Goal: Transaction & Acquisition: Subscribe to service/newsletter

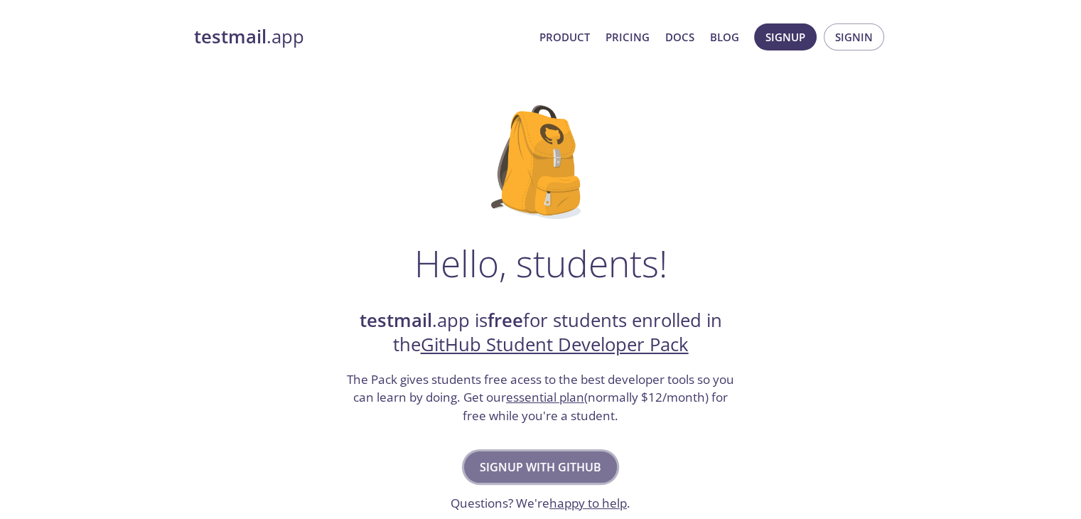
click at [550, 458] on span "Signup with GitHub" at bounding box center [540, 467] width 121 height 20
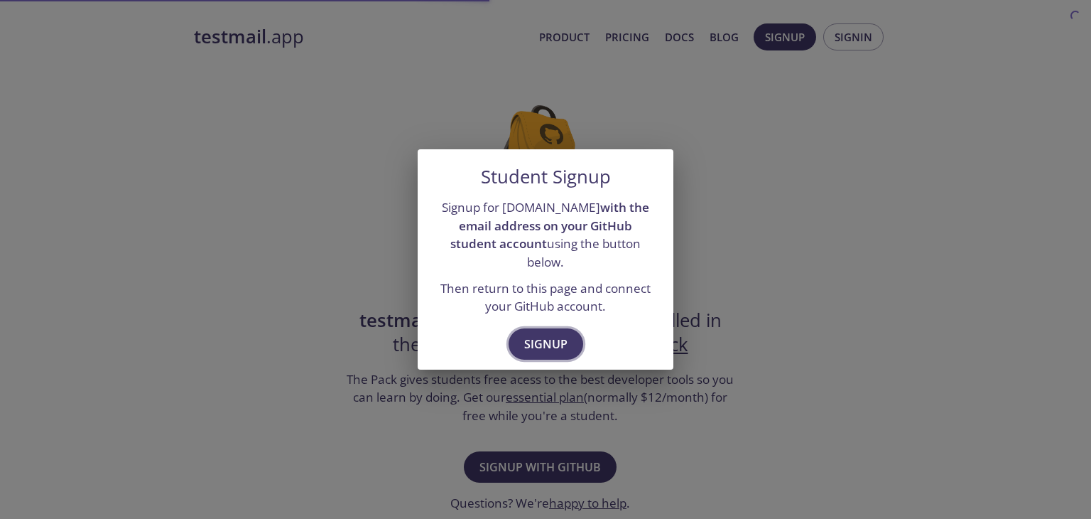
click at [541, 337] on span "Signup" at bounding box center [545, 344] width 43 height 20
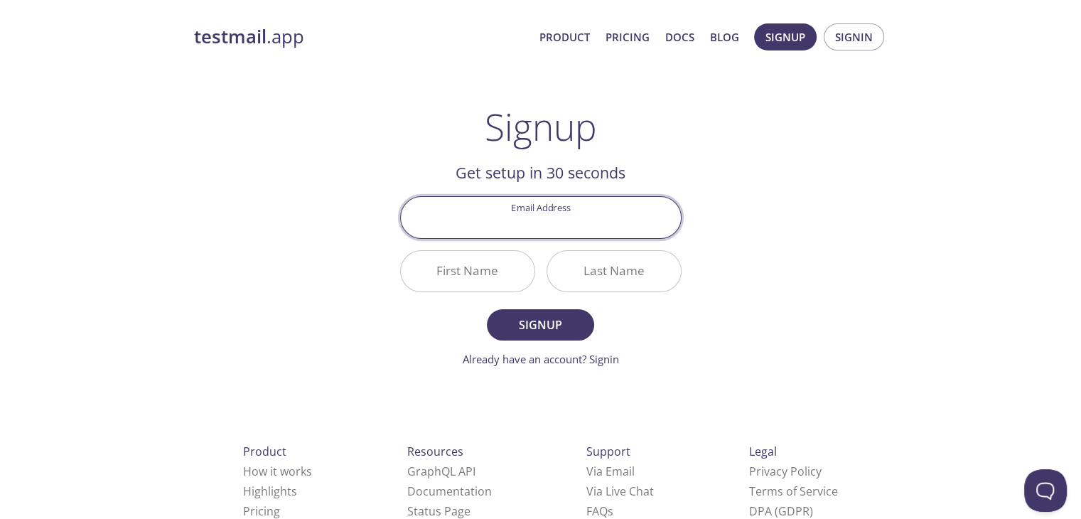
click at [526, 222] on input "Email Address" at bounding box center [541, 217] width 280 height 40
type input "[EMAIL_ADDRESS][DOMAIN_NAME]"
click at [485, 273] on input "First Name" at bounding box center [468, 271] width 134 height 40
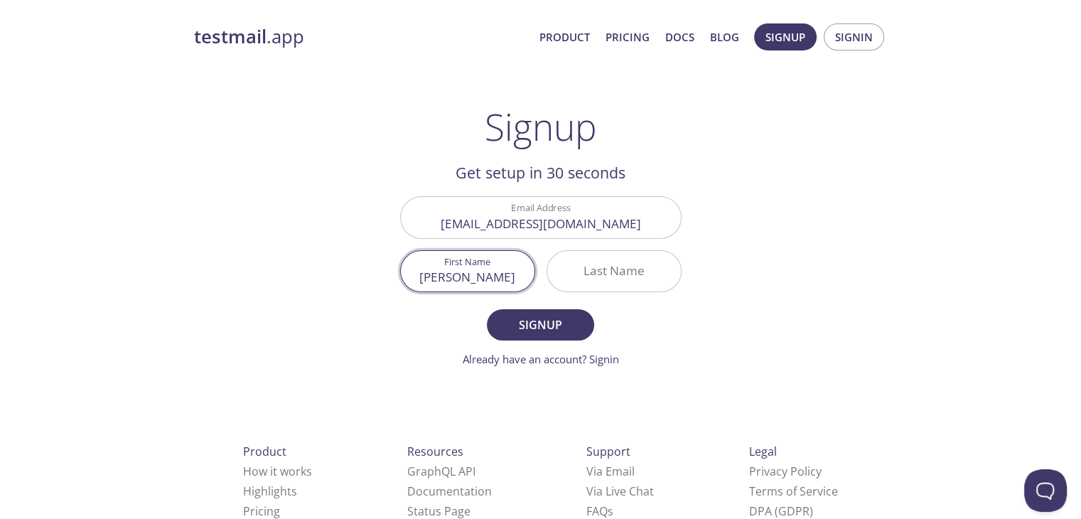
type input "[PERSON_NAME]"
click at [617, 265] on input "Last Name" at bounding box center [614, 271] width 134 height 40
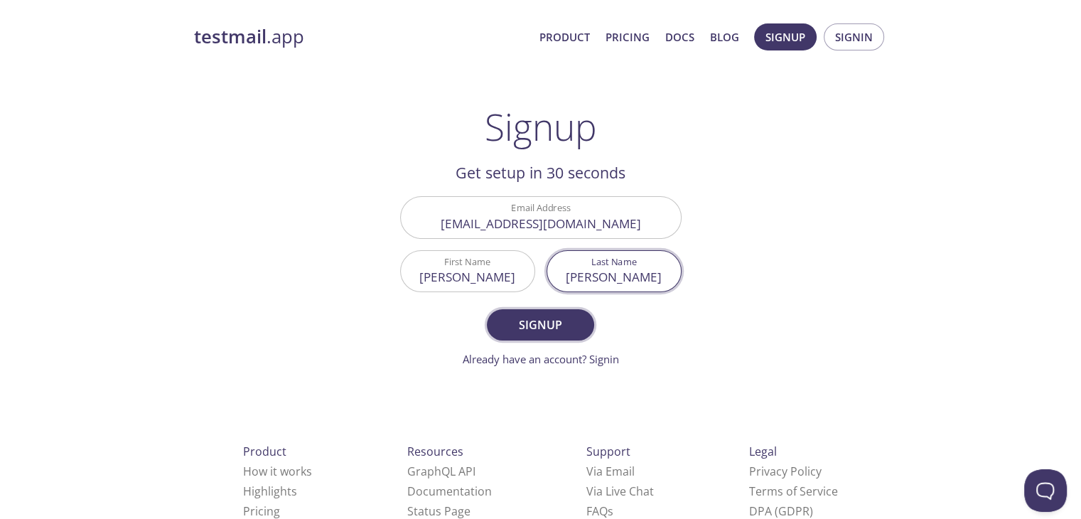
type input "[PERSON_NAME]"
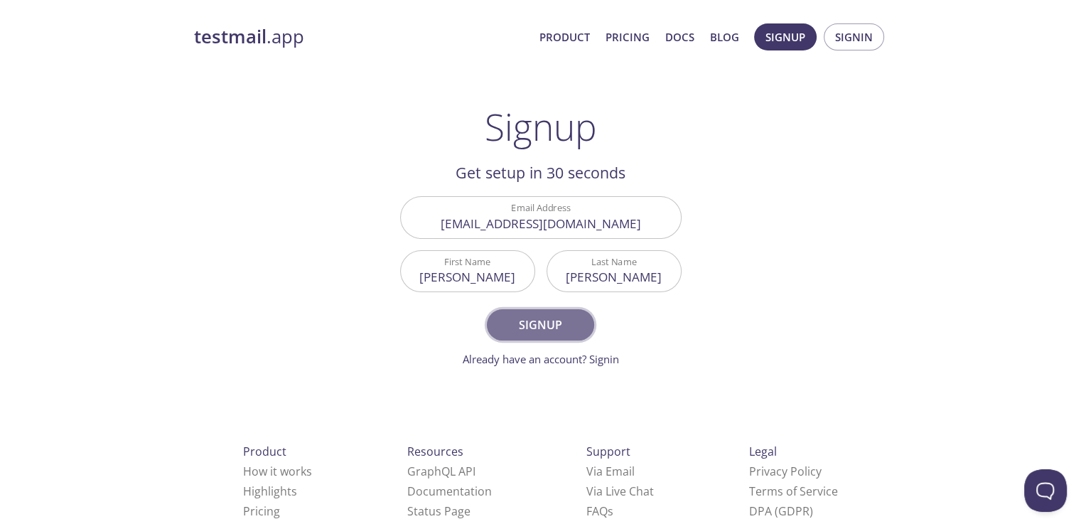
click at [568, 315] on span "Signup" at bounding box center [539, 325] width 75 height 20
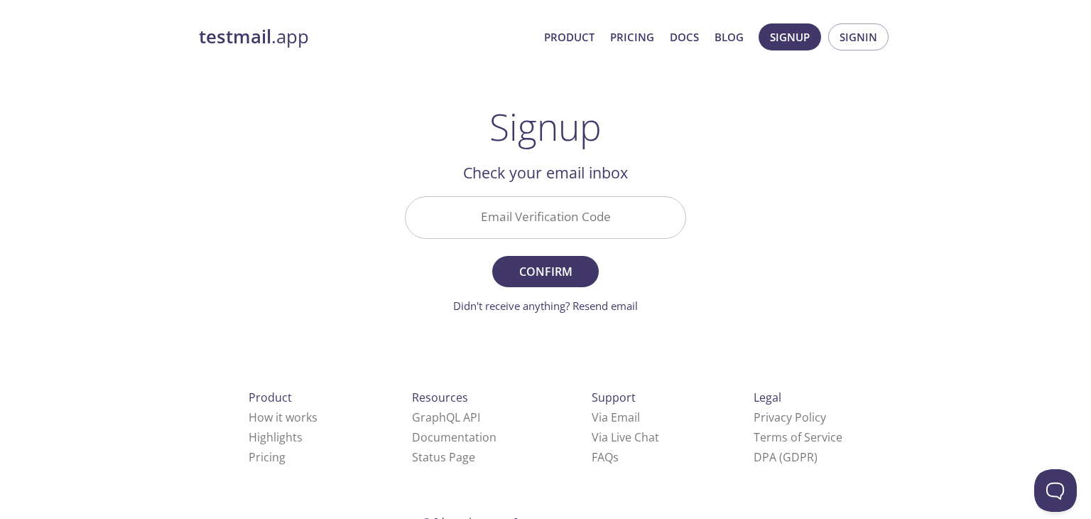
click at [538, 217] on input "Email Verification Code" at bounding box center [546, 217] width 280 height 40
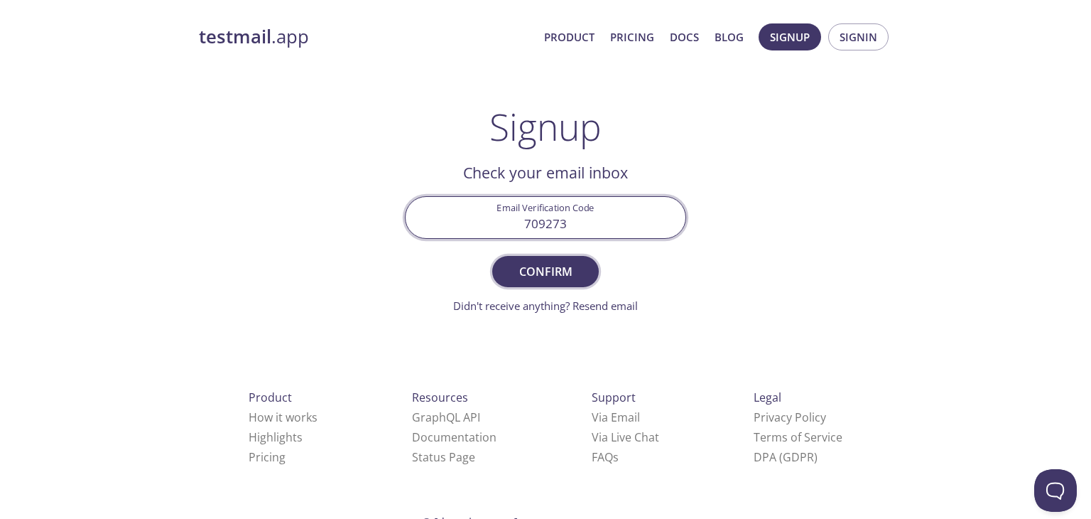
click at [537, 274] on span "Confirm" at bounding box center [545, 271] width 75 height 20
drag, startPoint x: 568, startPoint y: 234, endPoint x: 514, endPoint y: 231, distance: 54.1
click at [514, 231] on input "709273" at bounding box center [546, 217] width 280 height 40
type input "Y2GS551"
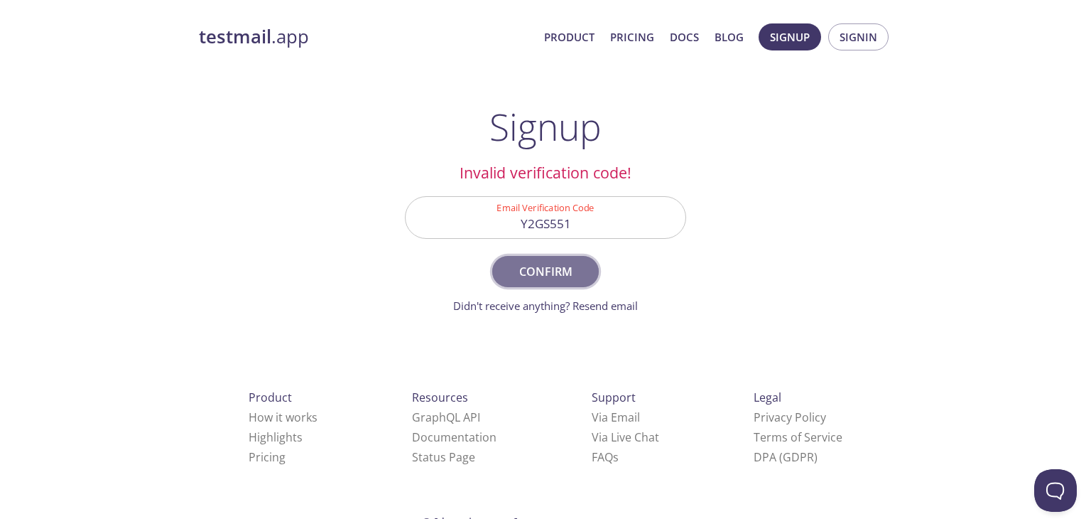
click at [532, 274] on span "Confirm" at bounding box center [545, 271] width 75 height 20
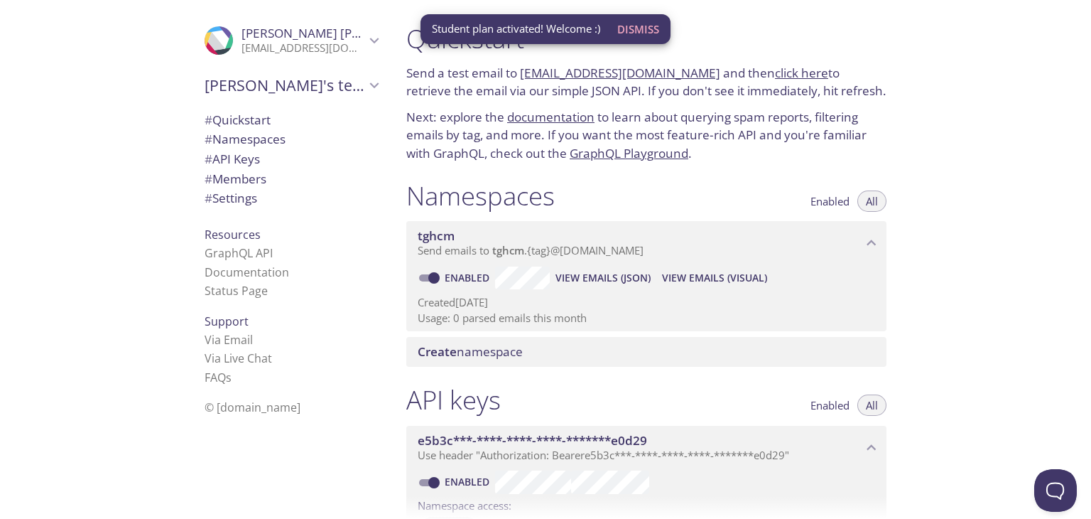
click at [645, 27] on span "Dismiss" at bounding box center [638, 29] width 42 height 18
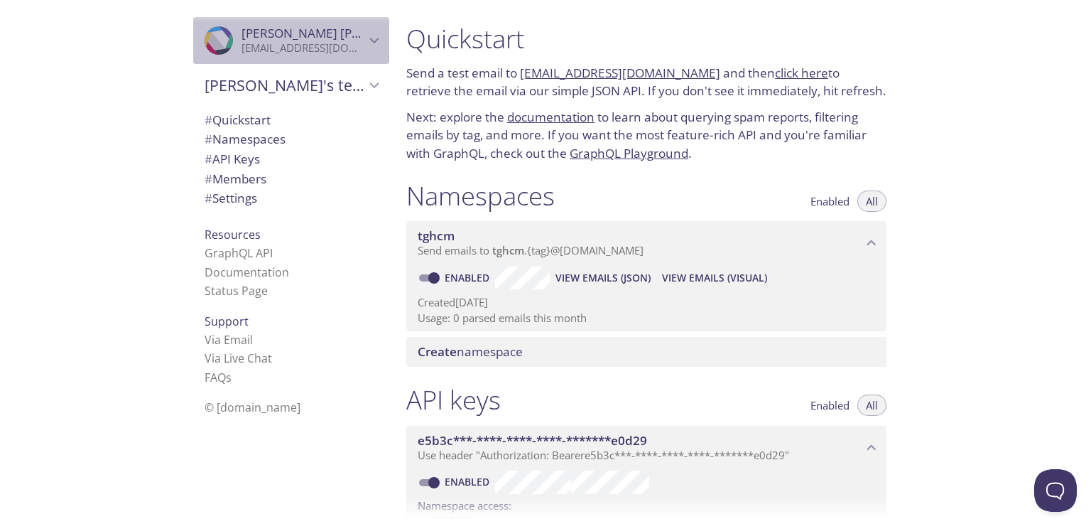
click at [370, 38] on icon "Kavish shenal" at bounding box center [374, 41] width 9 height 6
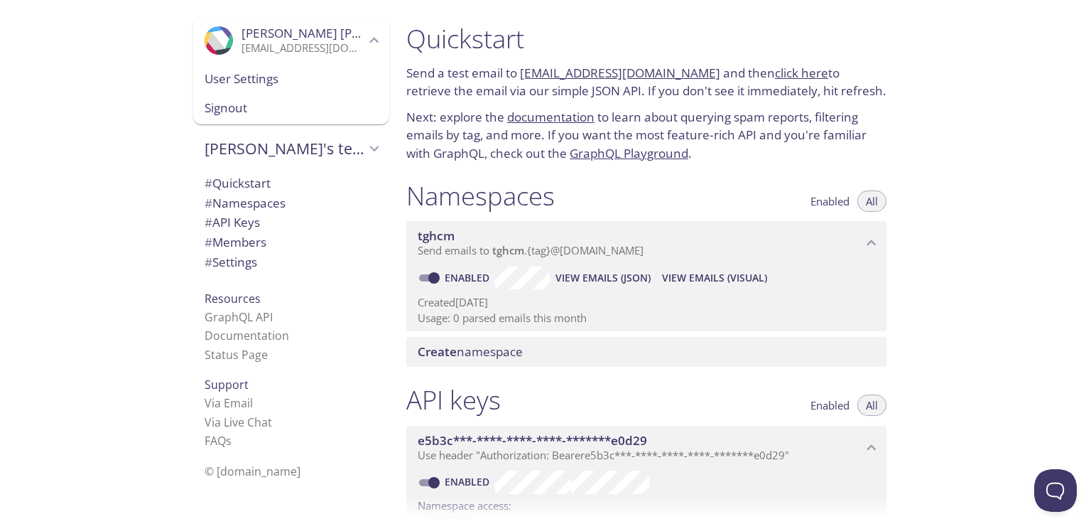
click at [365, 38] on icon "Kavish shenal" at bounding box center [374, 40] width 18 height 18
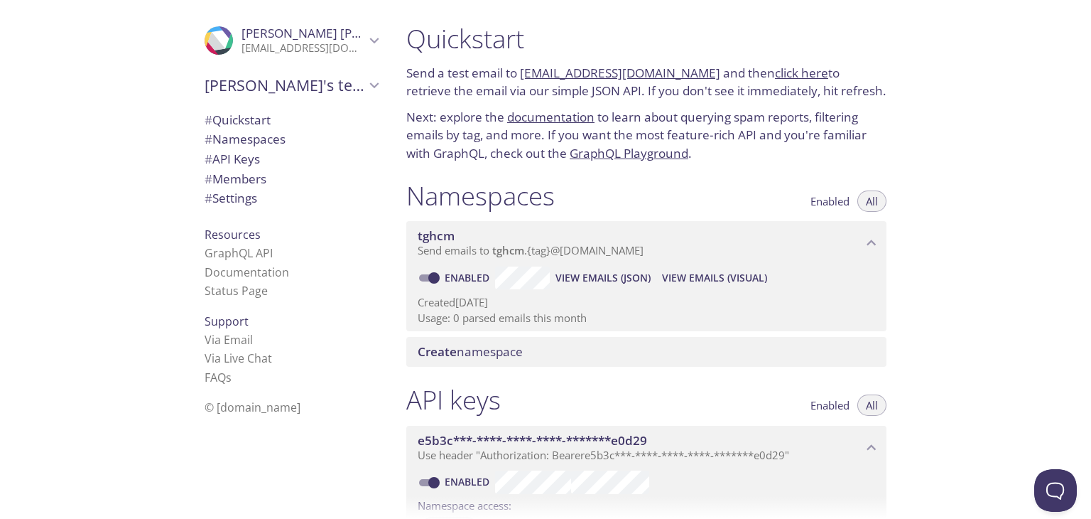
click at [796, 70] on link "click here" at bounding box center [801, 73] width 53 height 16
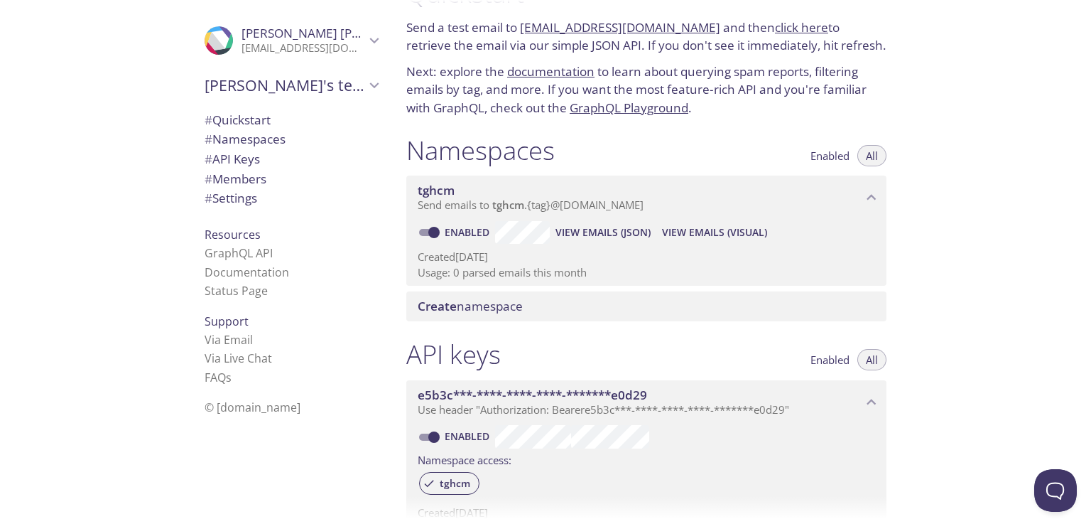
scroll to position [71, 0]
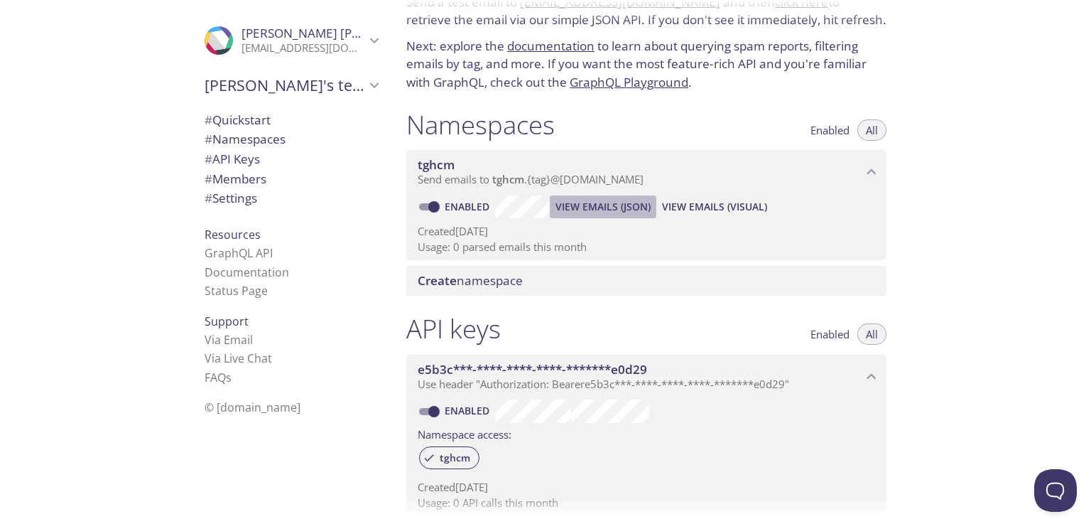
click at [582, 210] on span "View Emails (JSON)" at bounding box center [603, 206] width 95 height 17
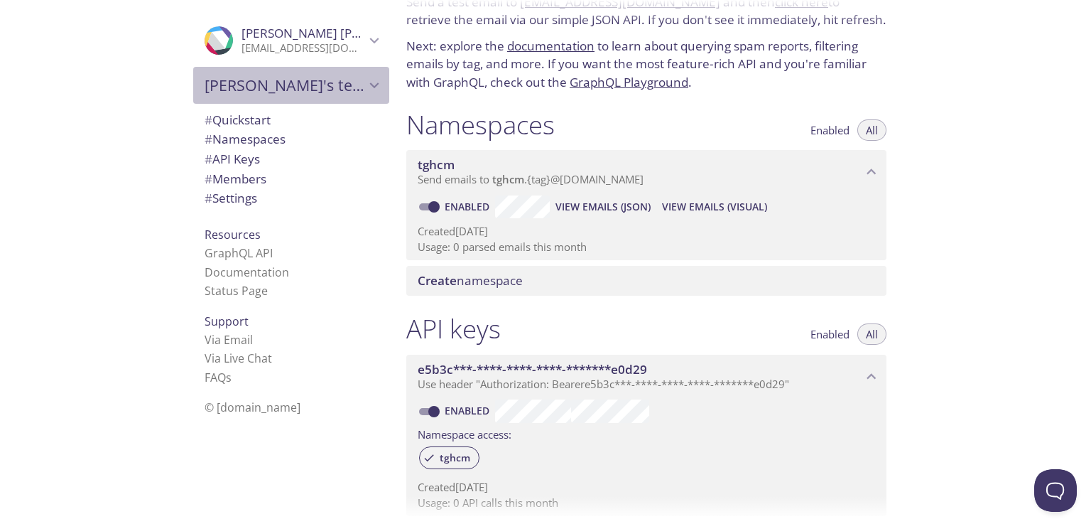
click at [349, 87] on span "Kavish's team" at bounding box center [285, 85] width 161 height 20
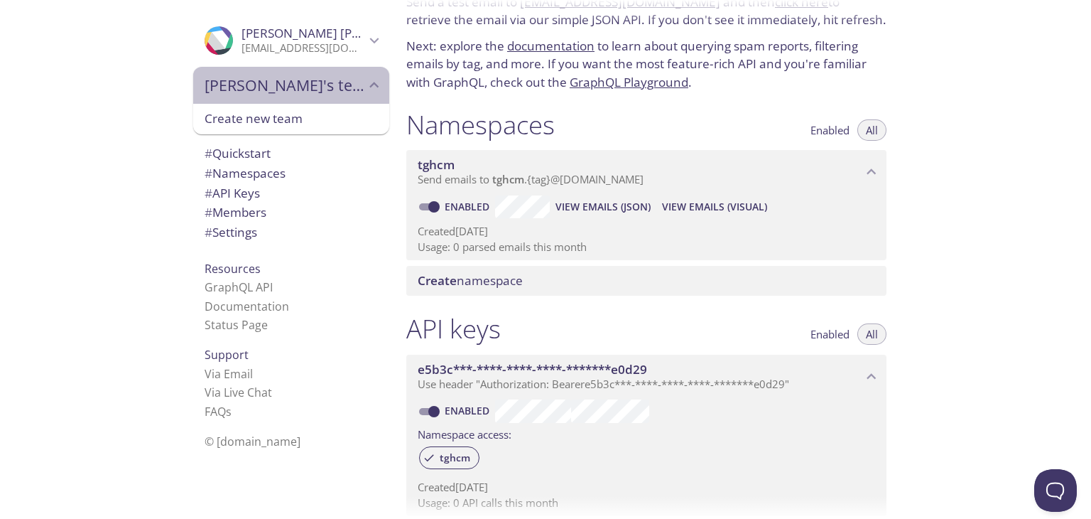
click at [349, 87] on span "Kavish's team" at bounding box center [285, 85] width 161 height 20
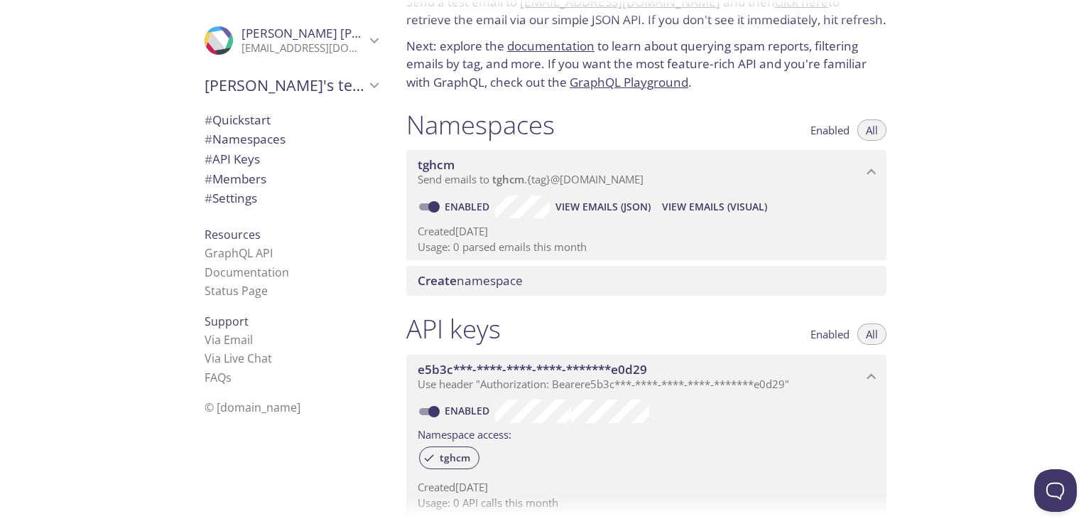
click at [334, 40] on span "Kavish shenal" at bounding box center [304, 34] width 124 height 16
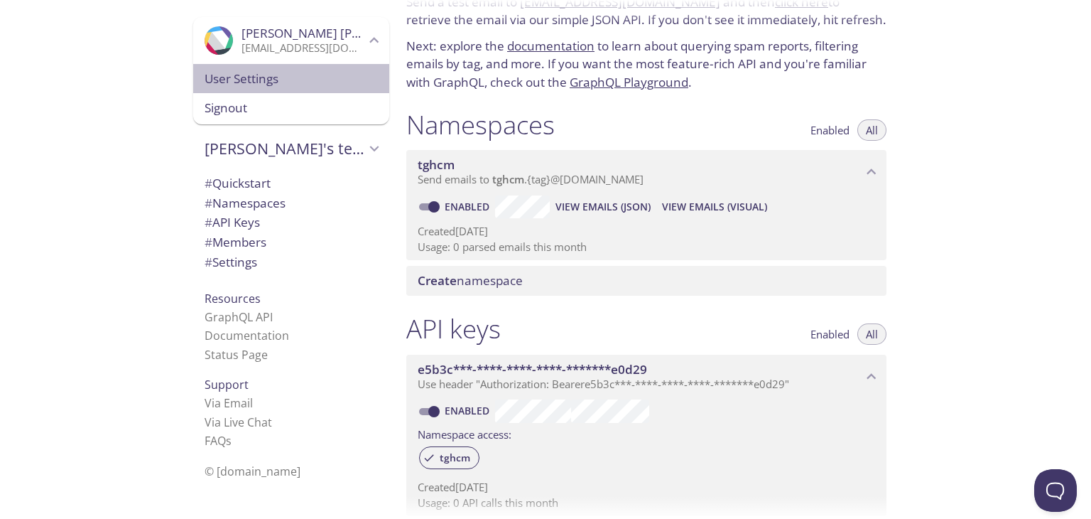
click at [247, 74] on span "User Settings" at bounding box center [291, 79] width 173 height 18
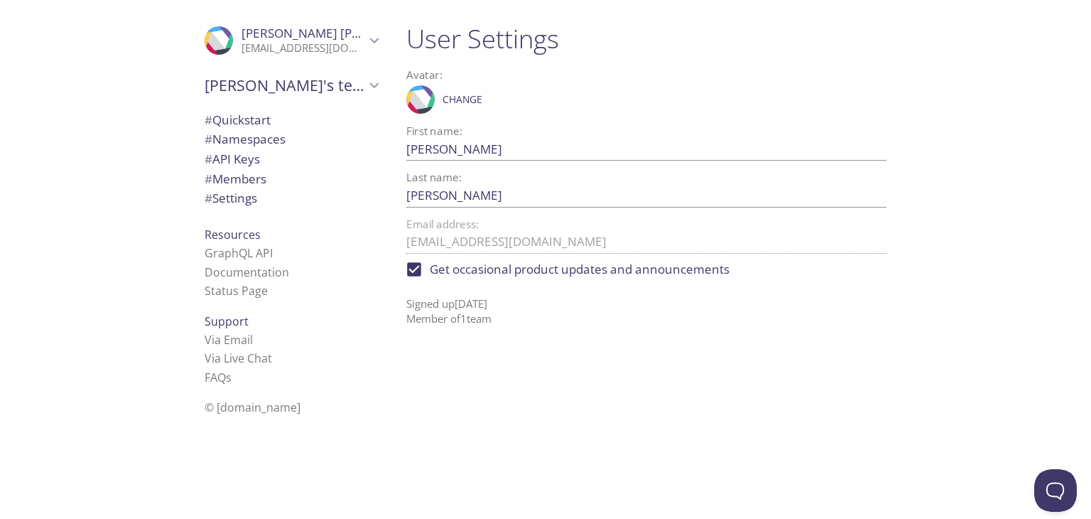
click at [258, 35] on span "Kavish shenal" at bounding box center [339, 33] width 195 height 16
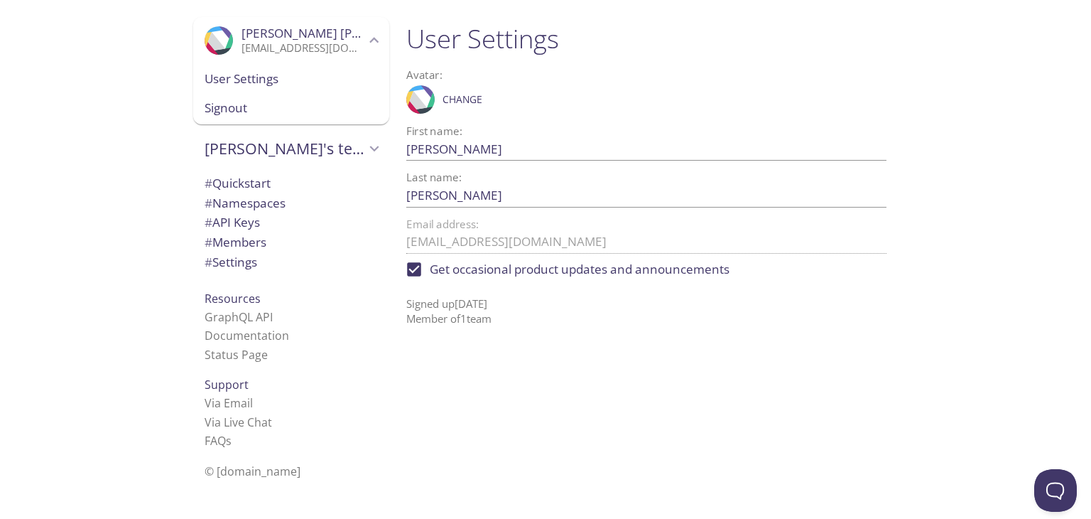
click at [259, 40] on span "Kavish shenal" at bounding box center [339, 33] width 195 height 16
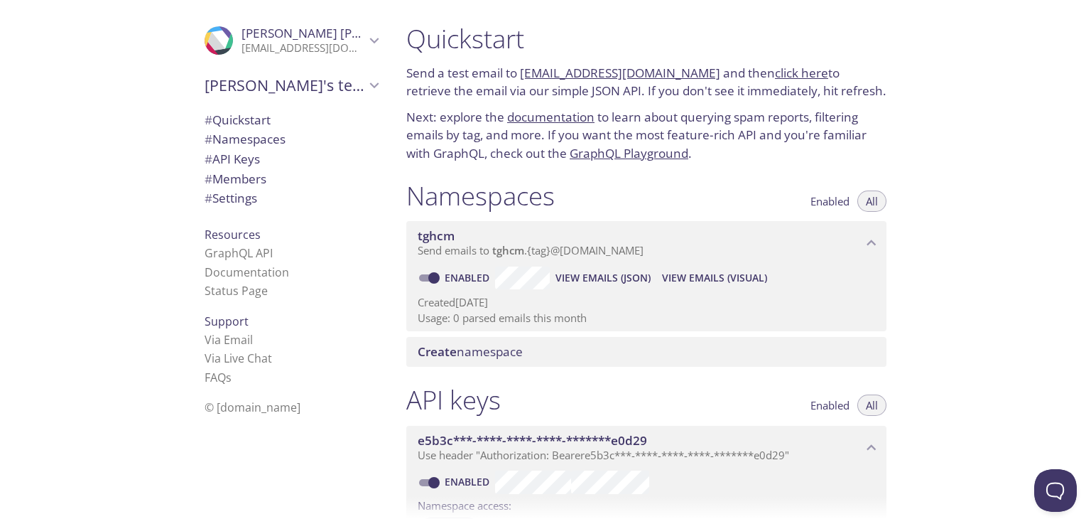
click at [869, 201] on span "All" at bounding box center [872, 201] width 12 height 0
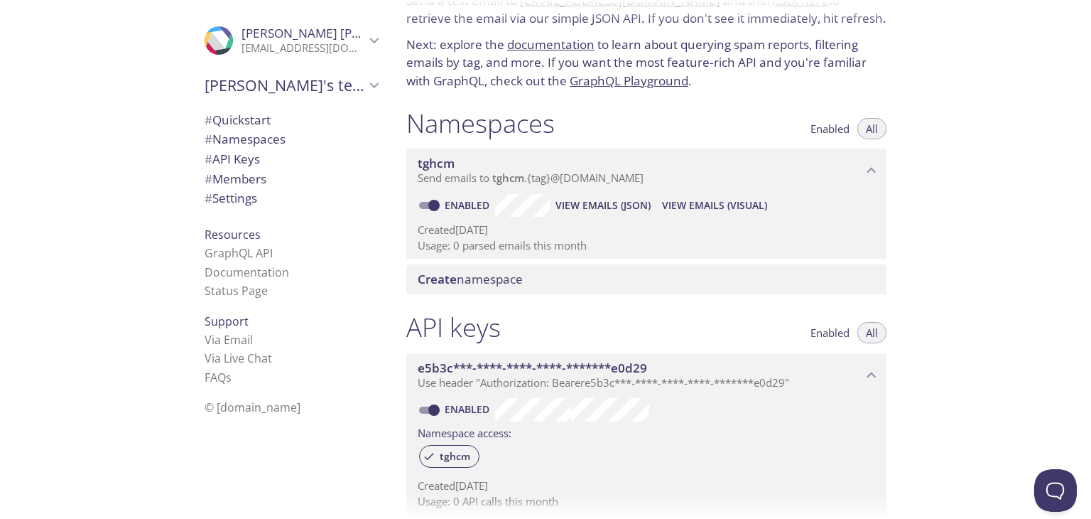
scroll to position [142, 0]
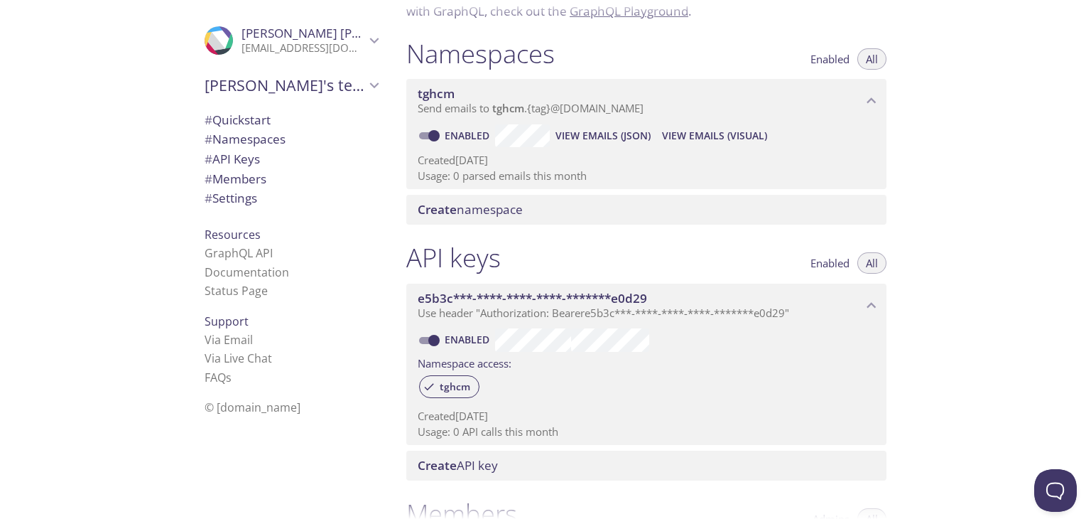
click at [519, 213] on span "Create namespace" at bounding box center [470, 209] width 105 height 16
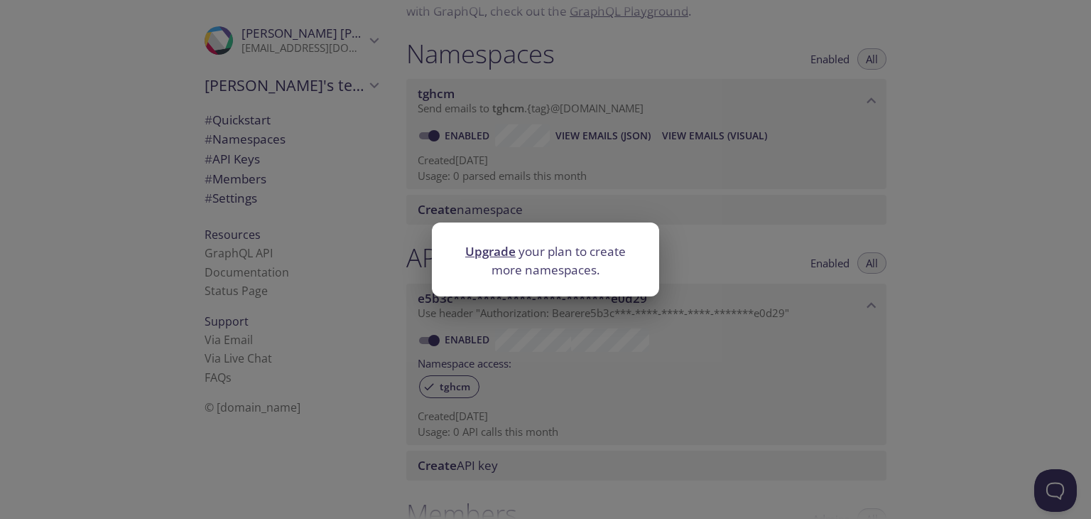
click at [624, 202] on div "Upgrade your plan to create more namespaces." at bounding box center [545, 259] width 1091 height 519
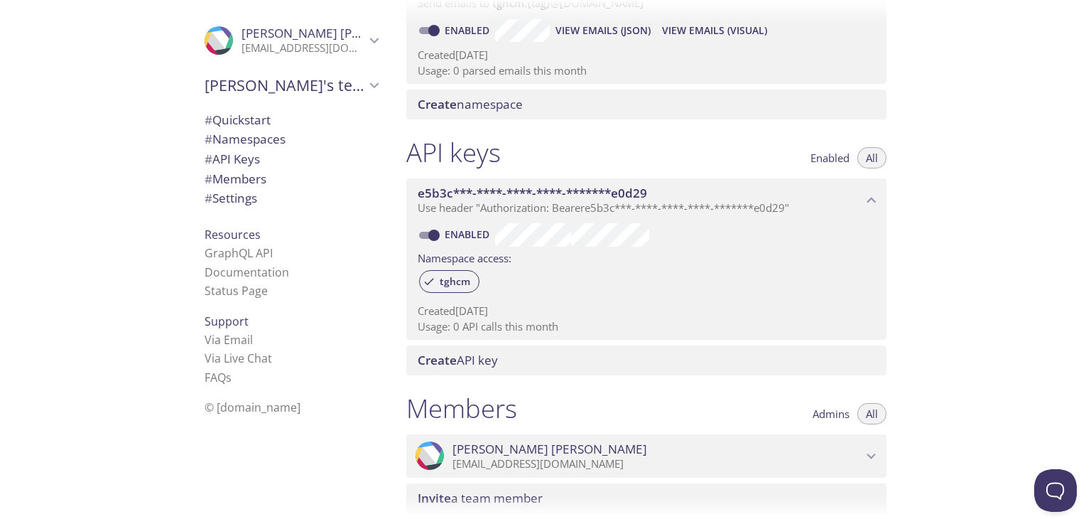
scroll to position [284, 0]
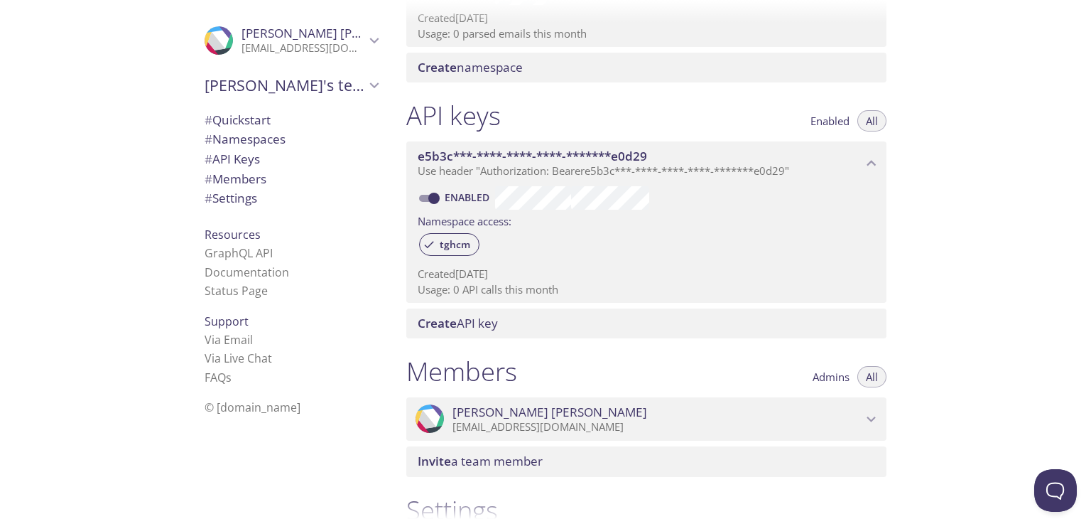
click at [799, 168] on p "Use header "Authorization: Bearer e5b3c***-****-****-****-*******e0d29 "" at bounding box center [640, 171] width 445 height 14
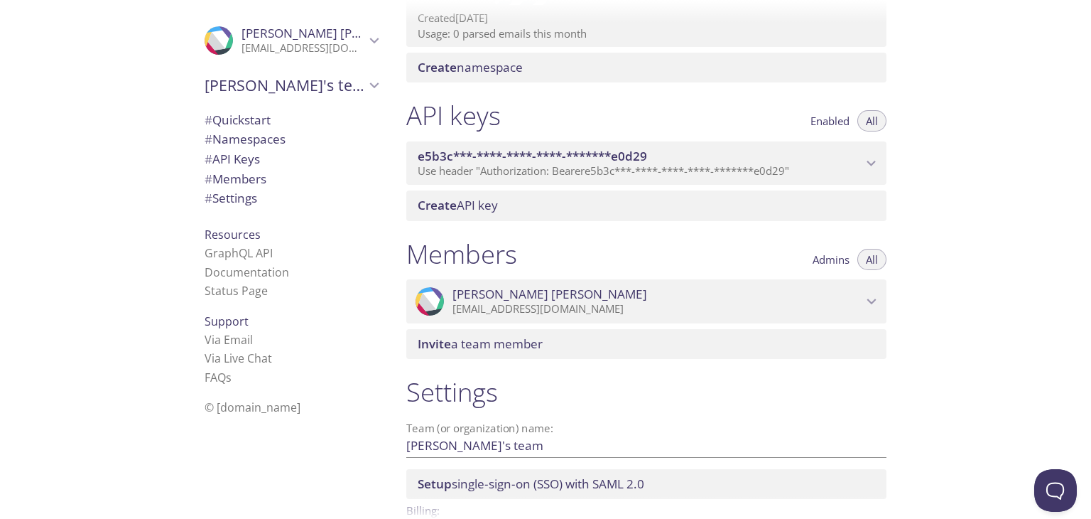
click at [799, 168] on p "Use header "Authorization: Bearer e5b3c***-****-****-****-*******e0d29 "" at bounding box center [640, 171] width 445 height 14
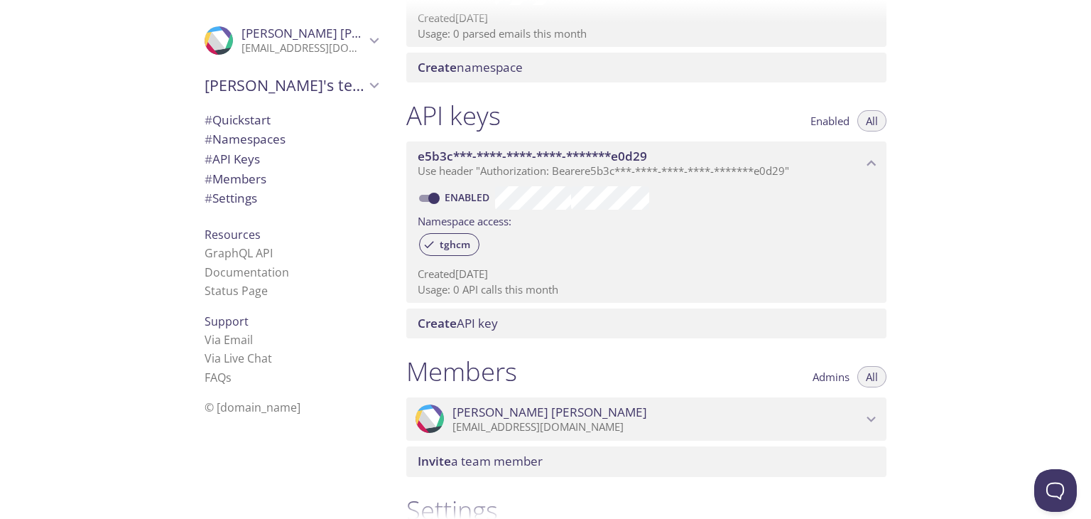
click at [750, 179] on div "e5b3c***-****-****-****-*******e0d29 Use header "Authorization: Bearer e5b3c***…" at bounding box center [646, 163] width 480 height 44
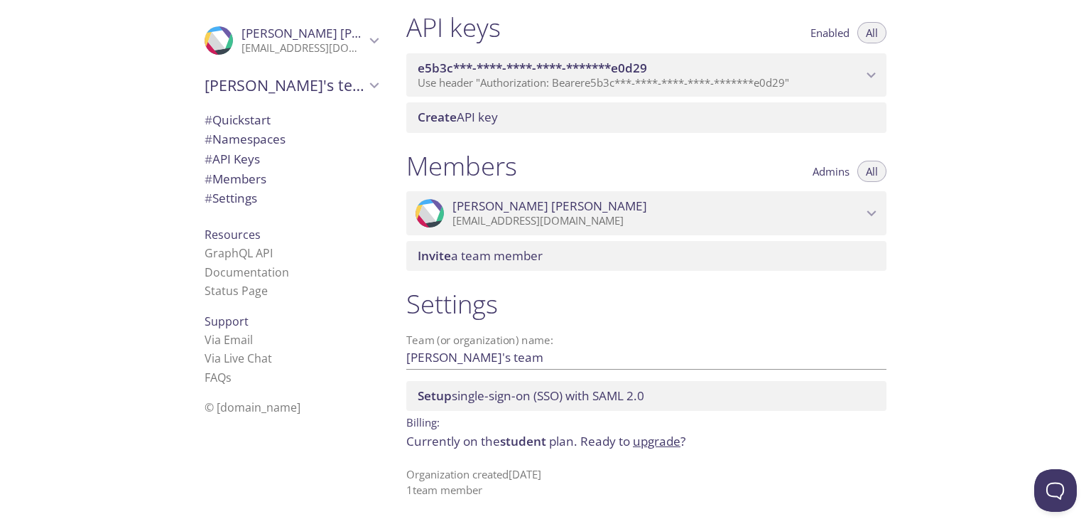
scroll to position [374, 0]
click at [222, 334] on link "Via Email" at bounding box center [229, 340] width 48 height 16
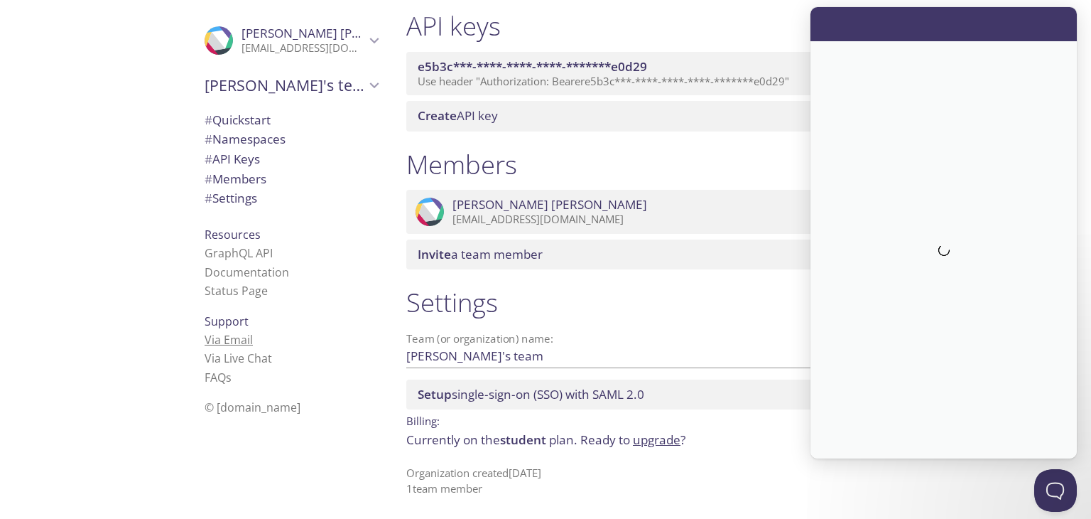
scroll to position [0, 0]
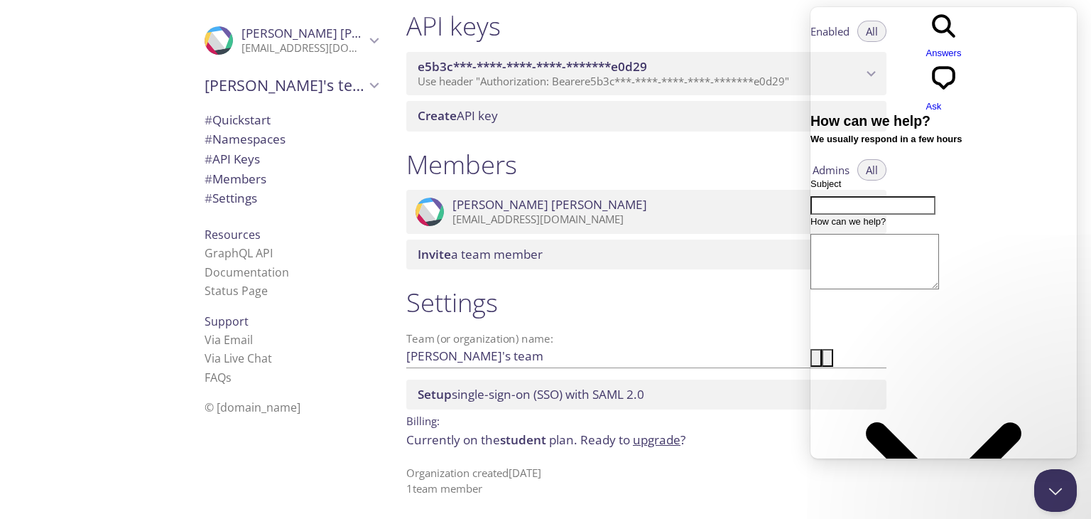
click at [316, 313] on div "Support Via Email Via Live Chat FAQ s" at bounding box center [291, 349] width 196 height 87
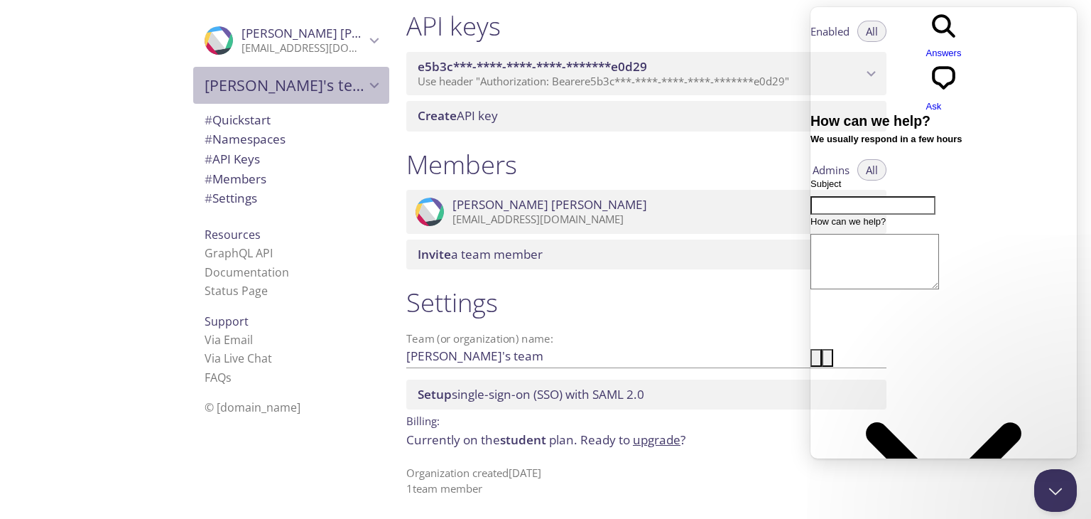
click at [351, 75] on span "Kavish's team" at bounding box center [285, 85] width 161 height 20
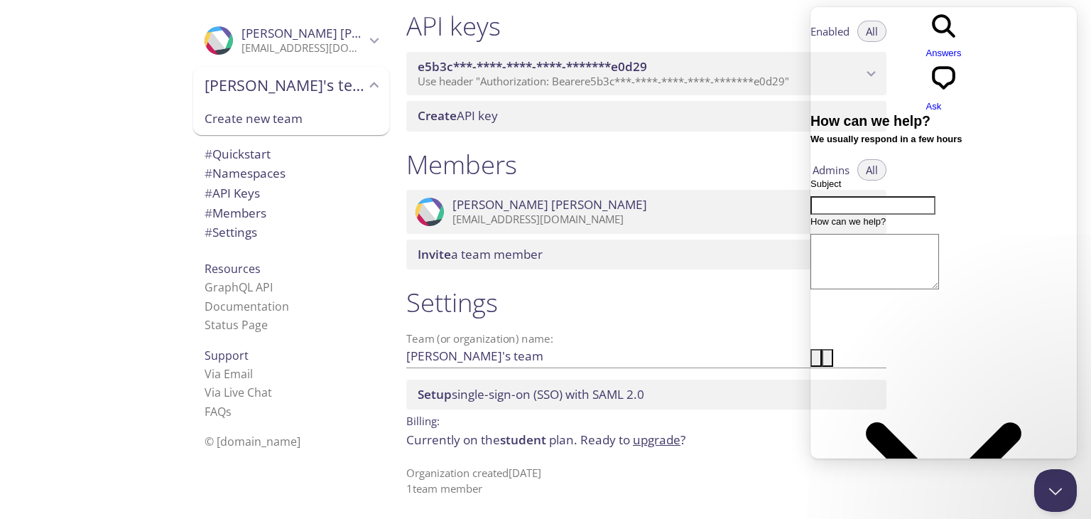
click at [351, 75] on span "Kavish's team" at bounding box center [285, 85] width 161 height 20
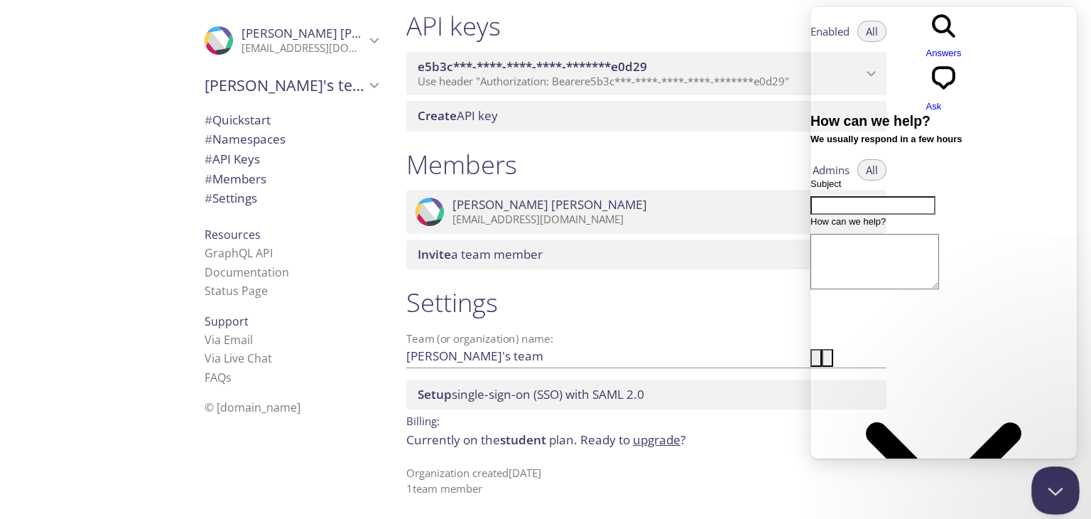
drag, startPoint x: 1054, startPoint y: 479, endPoint x: 1832, endPoint y: 840, distance: 858.2
click at [1054, 479] on button "Close Beacon popover" at bounding box center [1053, 487] width 43 height 43
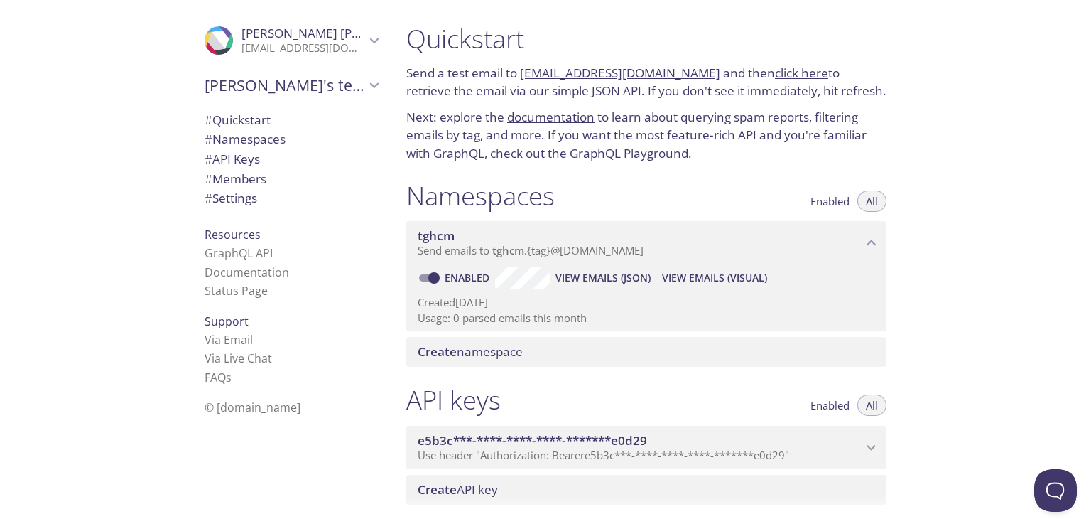
click at [595, 67] on link "tghcm.test@inbox.testmail.app" at bounding box center [620, 73] width 200 height 16
click at [886, 62] on div "Quickstart Send a test email to tghcm.test@inbox.testmail.app and then click he…" at bounding box center [646, 92] width 503 height 157
click at [631, 72] on link "tghcm.test@inbox.testmail.app" at bounding box center [620, 73] width 200 height 16
